Goal: Information Seeking & Learning: Learn about a topic

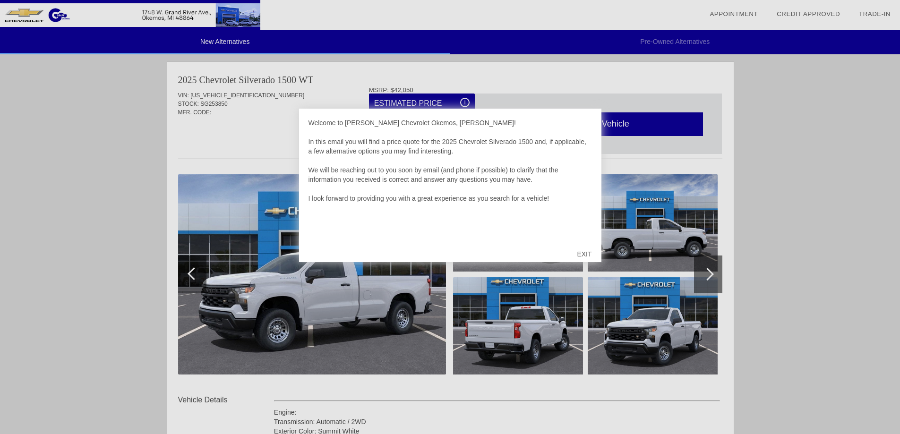
click at [585, 251] on div "EXIT" at bounding box center [584, 254] width 34 height 28
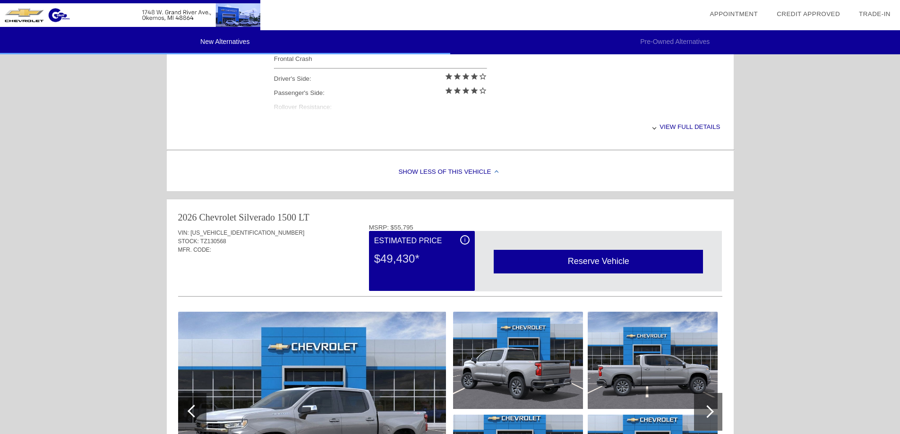
scroll to position [472, 0]
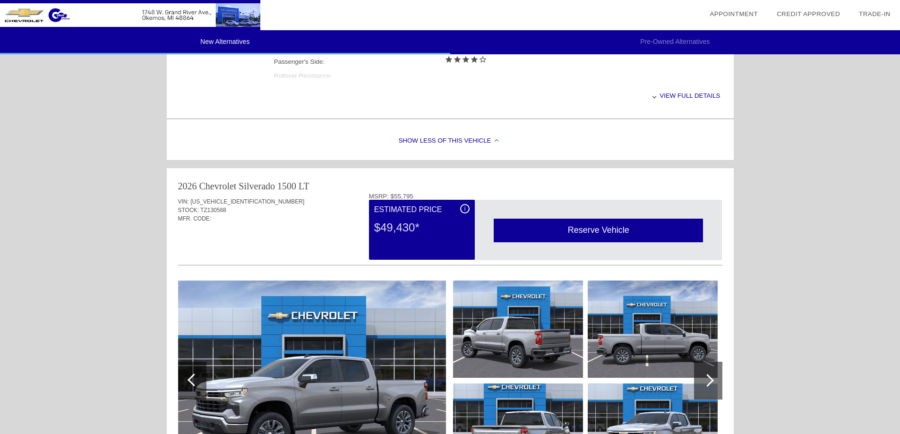
click at [466, 206] on div "i" at bounding box center [464, 208] width 9 height 9
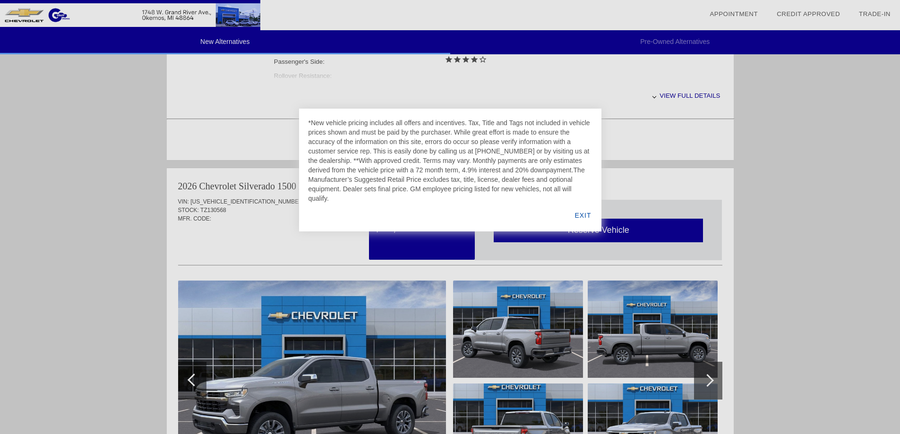
click at [578, 216] on div "EXIT" at bounding box center [582, 215] width 36 height 32
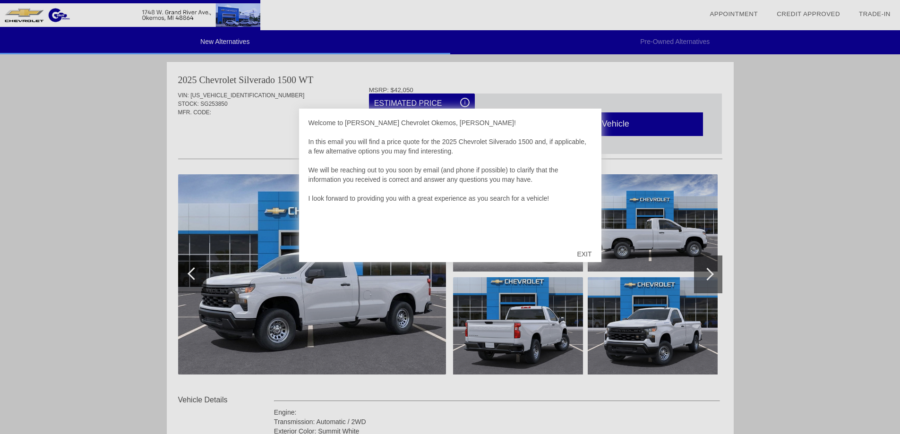
click at [584, 255] on div "EXIT" at bounding box center [584, 254] width 34 height 28
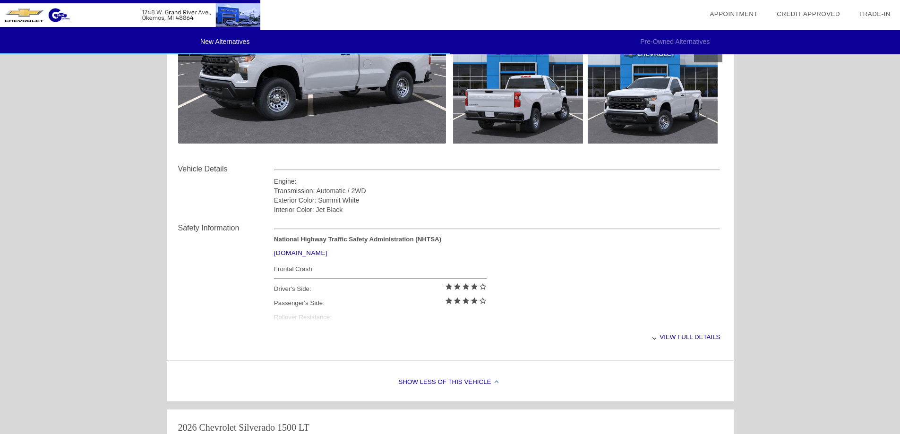
scroll to position [236, 0]
